Goal: Go to known website: Go to known website

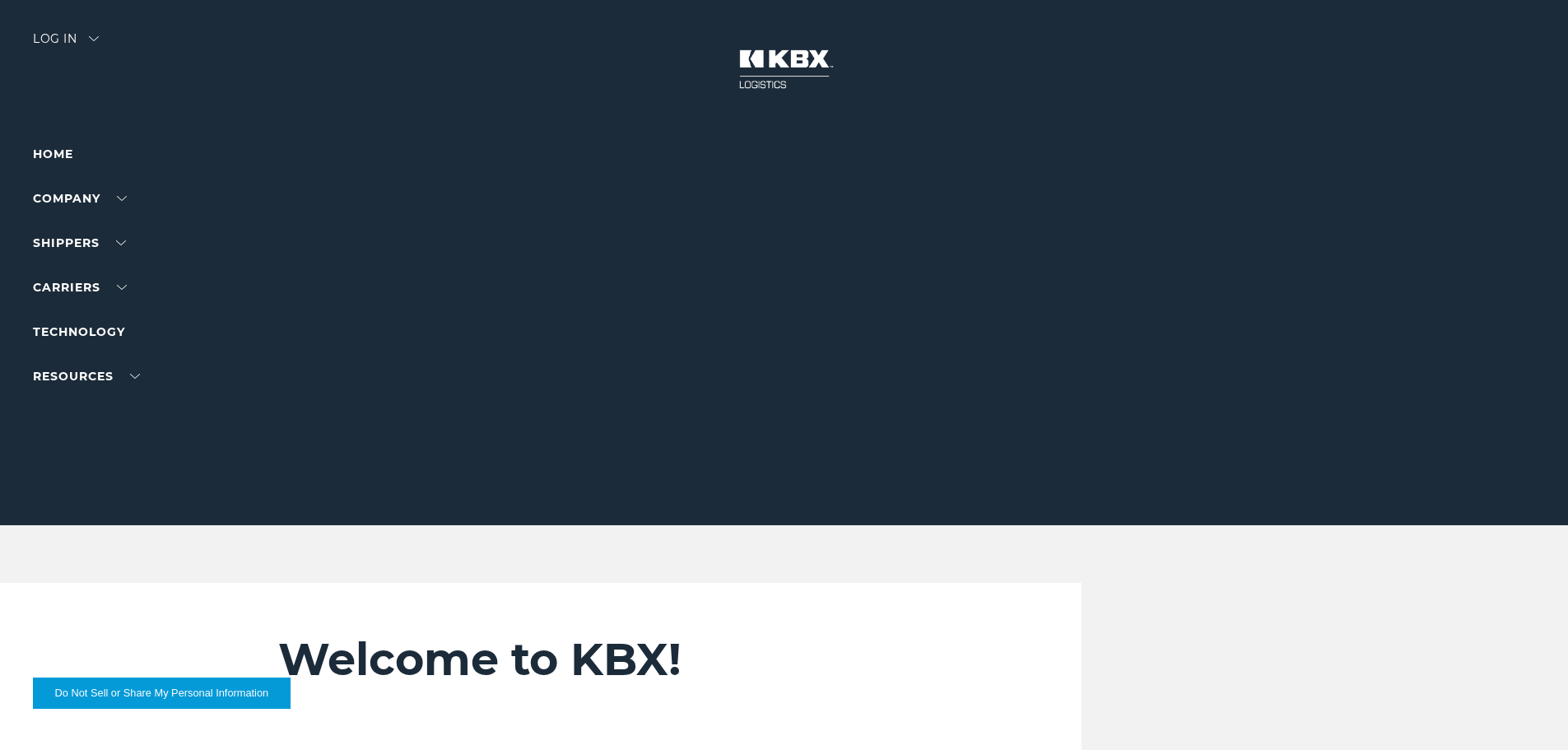
click at [63, 35] on div "Log in" at bounding box center [66, 45] width 66 height 24
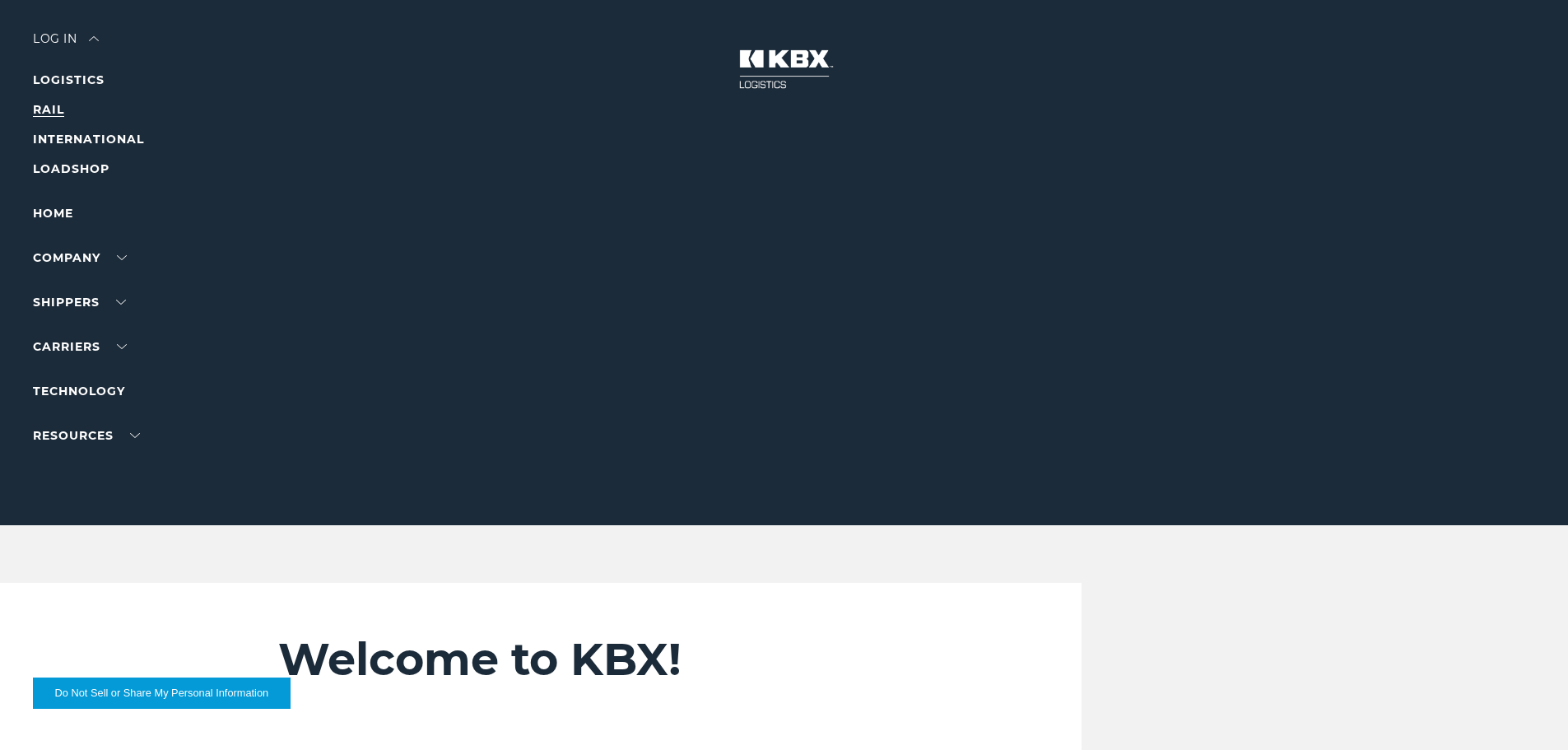
click at [58, 105] on link "RAIL" at bounding box center [48, 109] width 31 height 15
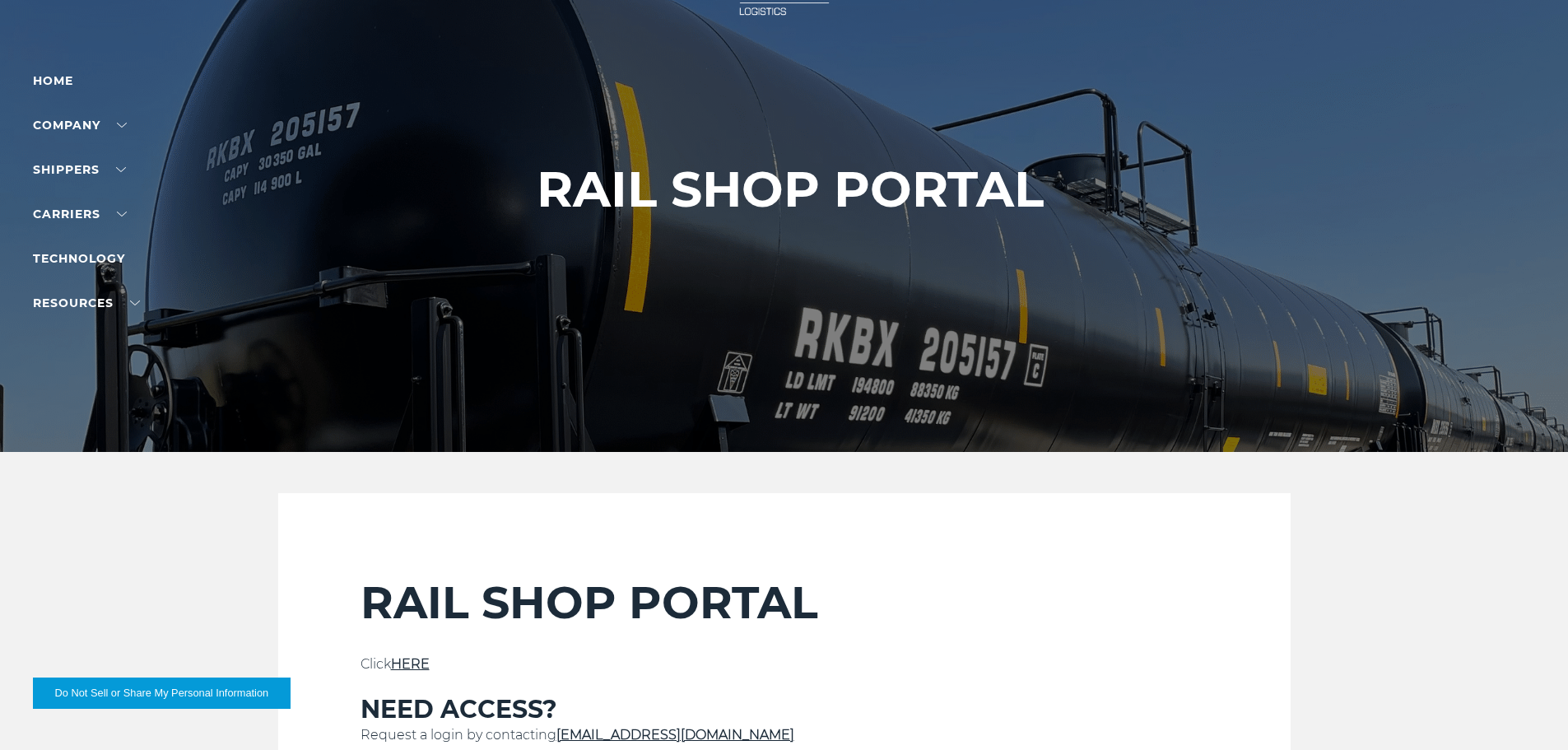
scroll to position [247, 0]
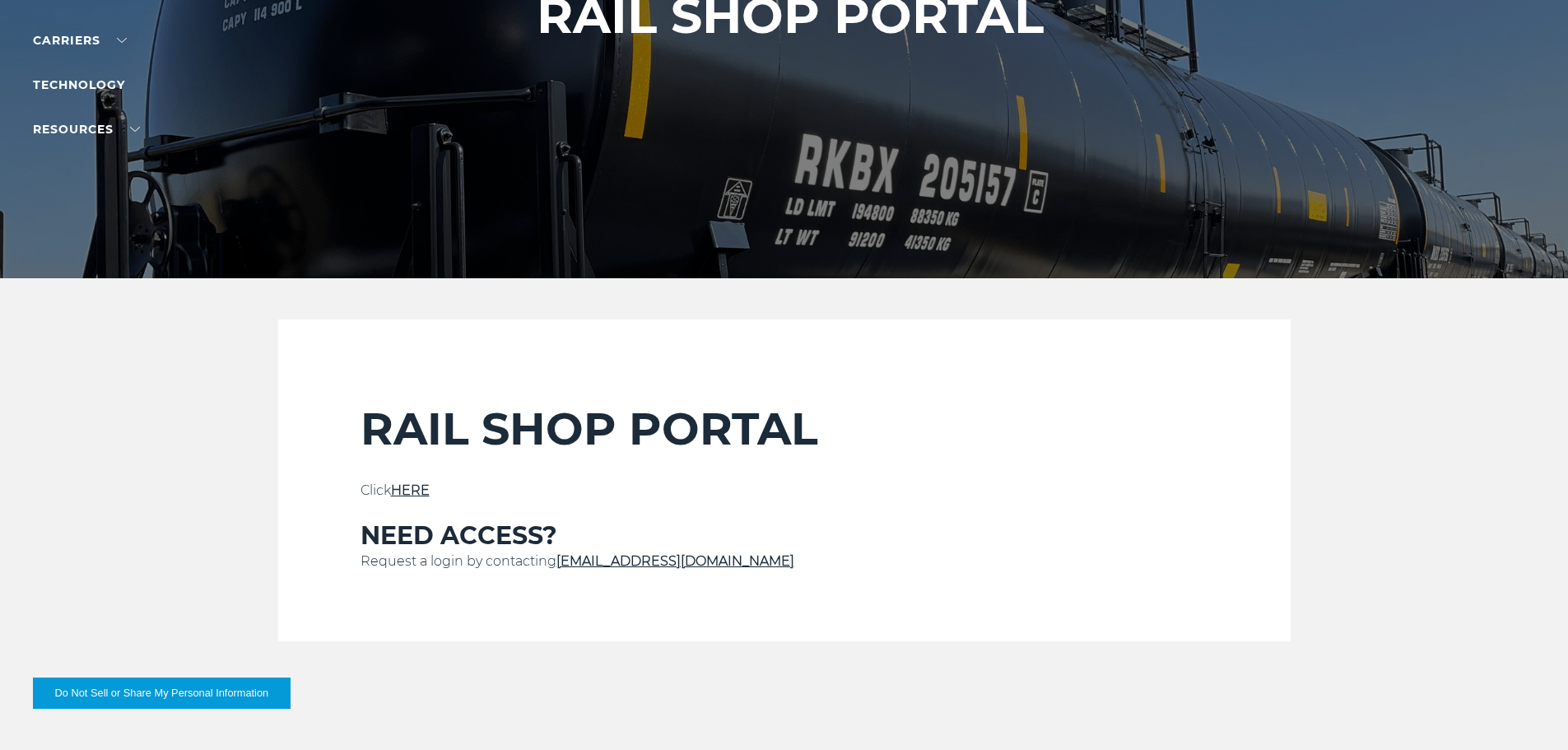
click at [411, 485] on link "HERE" at bounding box center [410, 490] width 39 height 15
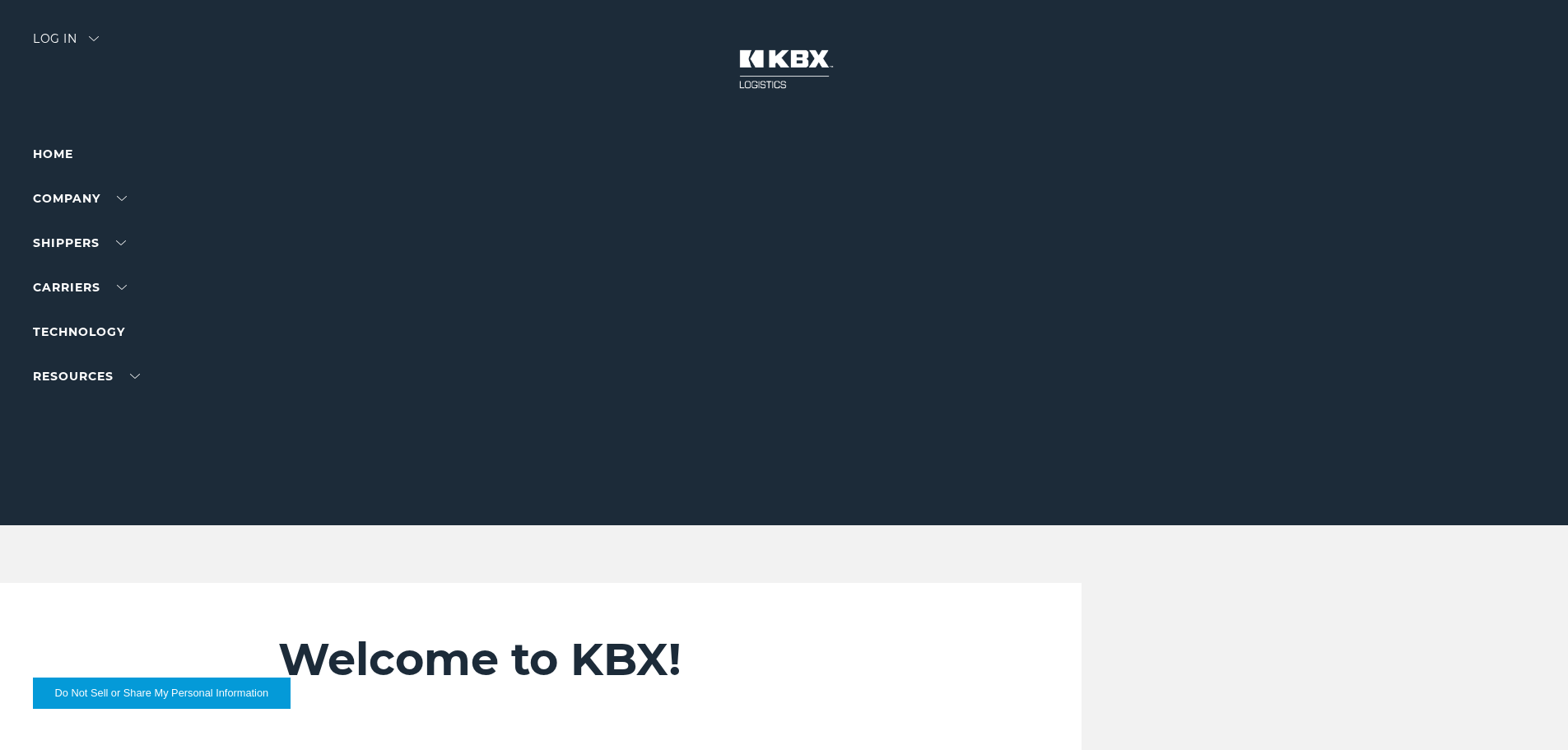
click at [52, 38] on div "Log in" at bounding box center [66, 45] width 66 height 24
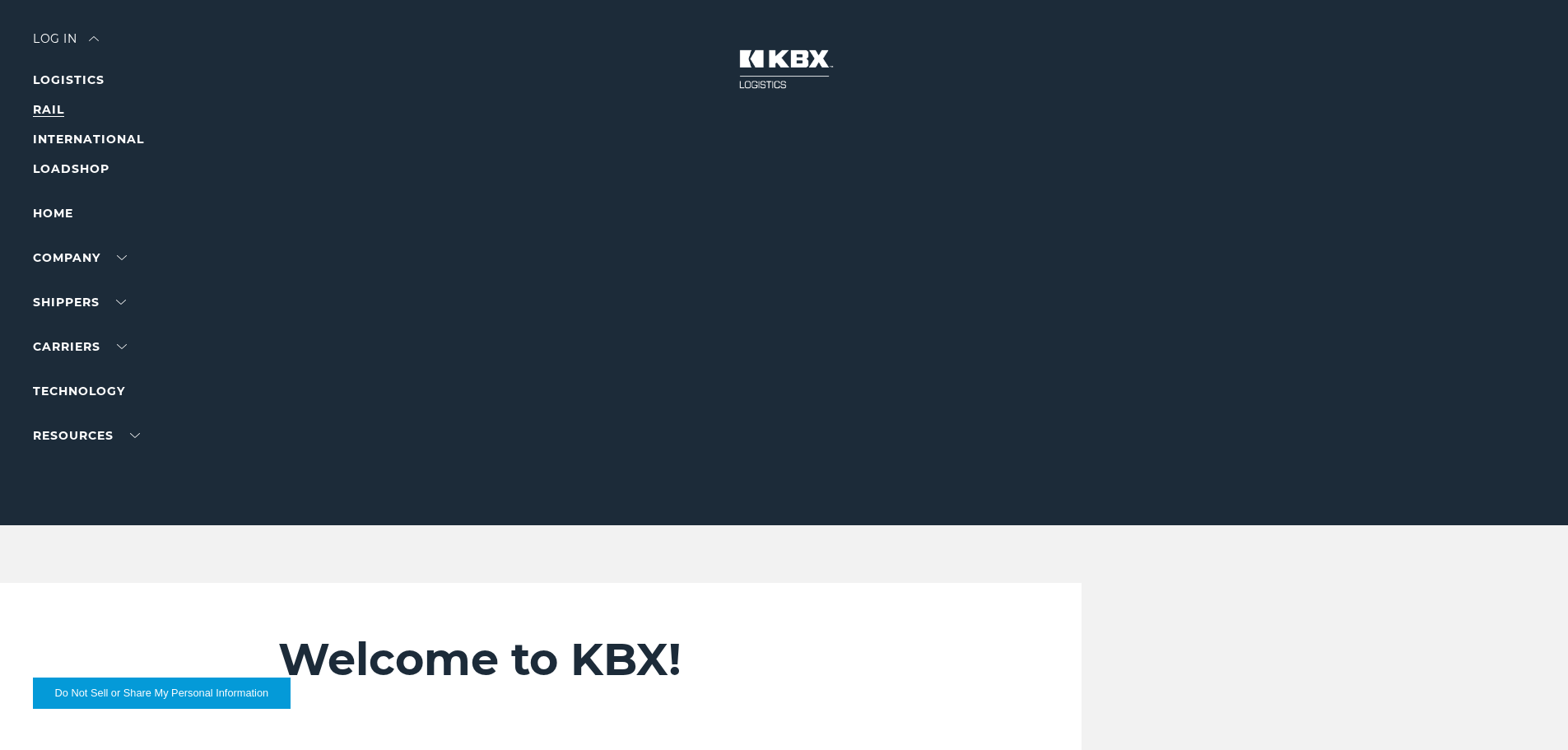
click at [48, 107] on link "RAIL" at bounding box center [48, 109] width 31 height 15
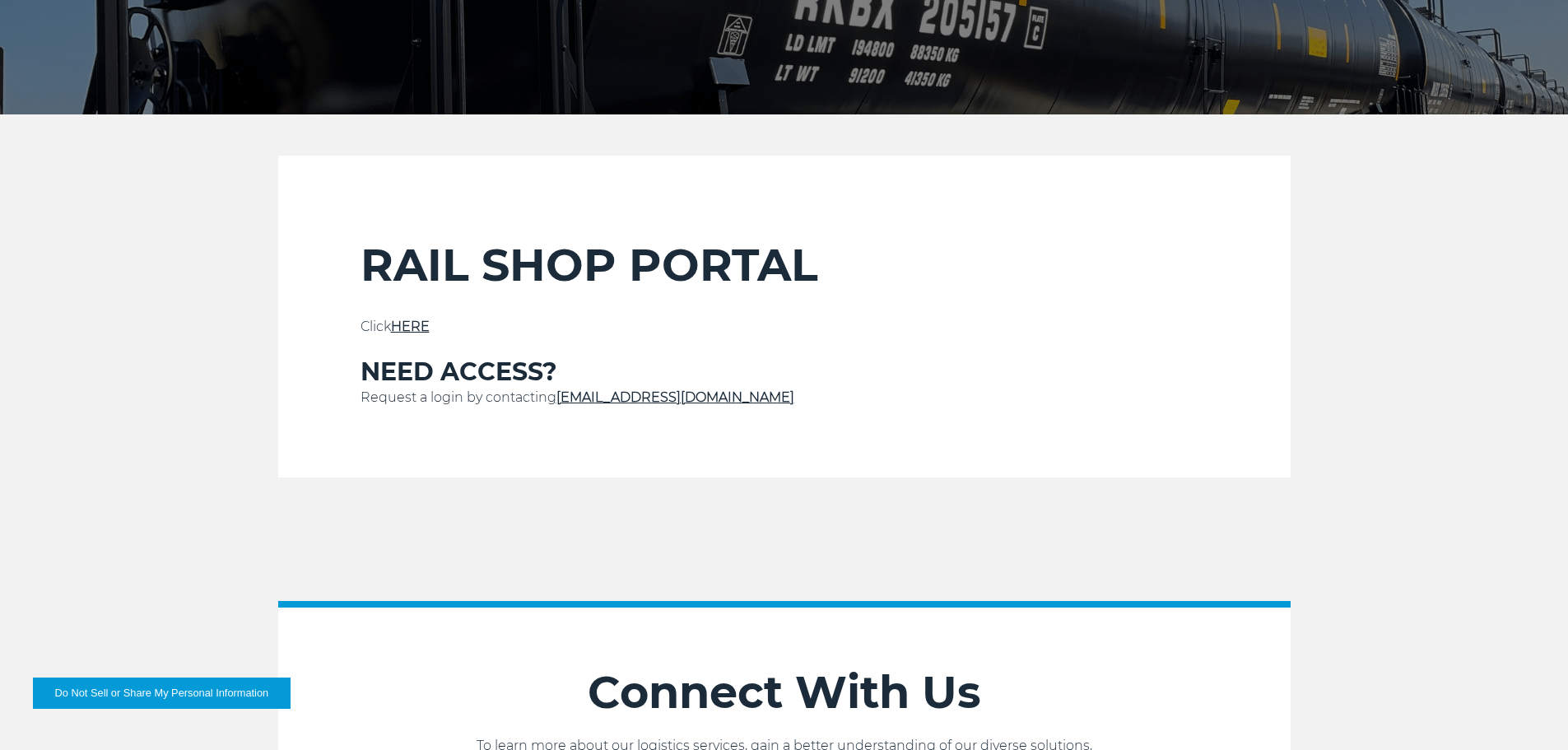
scroll to position [412, 0]
click at [416, 323] on link "HERE" at bounding box center [410, 325] width 39 height 15
